Goal: Understand process/instructions: Learn how to perform a task or action

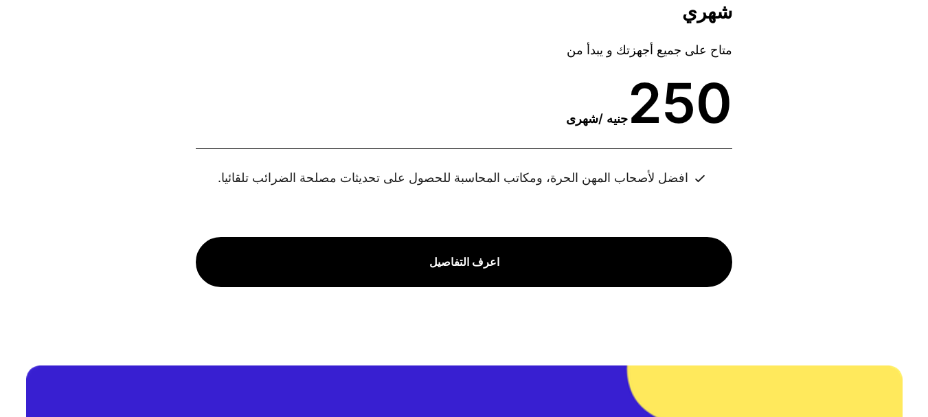
scroll to position [5125, 0]
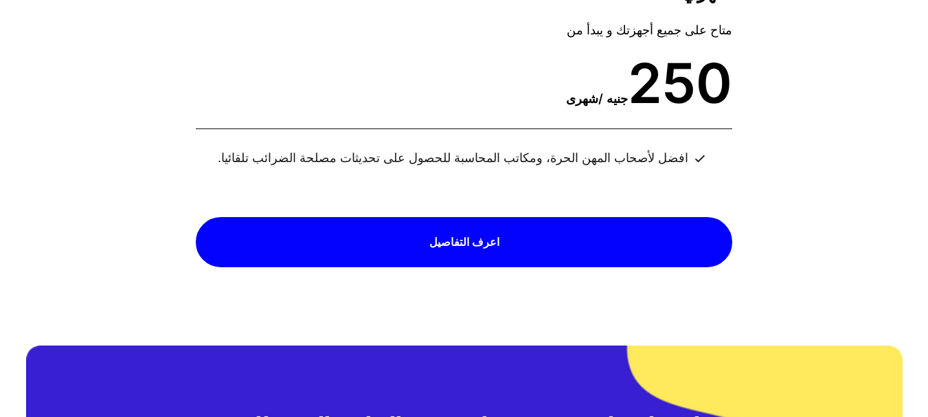
click at [323, 229] on link "اعرف التفاصيل" at bounding box center [464, 242] width 537 height 50
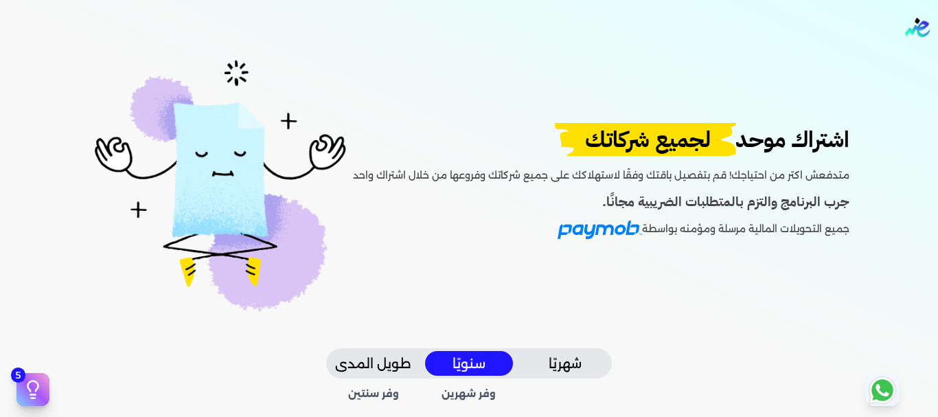
click at [33, 392] on icon at bounding box center [33, 389] width 21 height 21
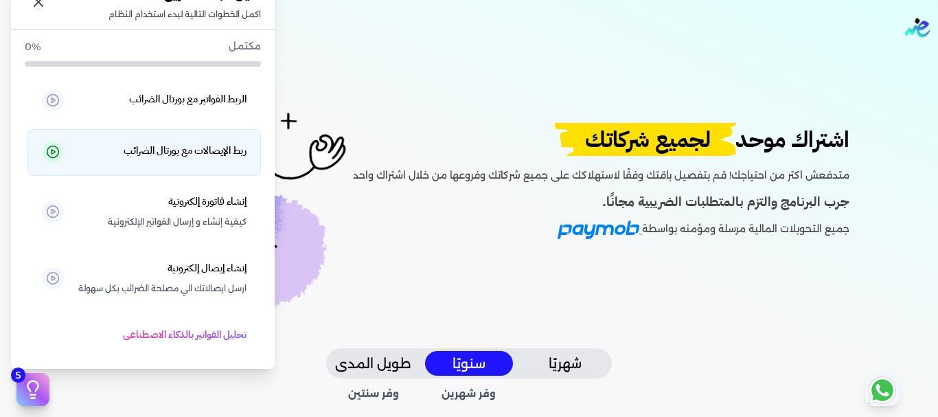
click at [212, 146] on h5 "ربط الإيصالات مع بورتال الضرائب" at bounding box center [185, 151] width 123 height 18
